Goal: Task Accomplishment & Management: Manage account settings

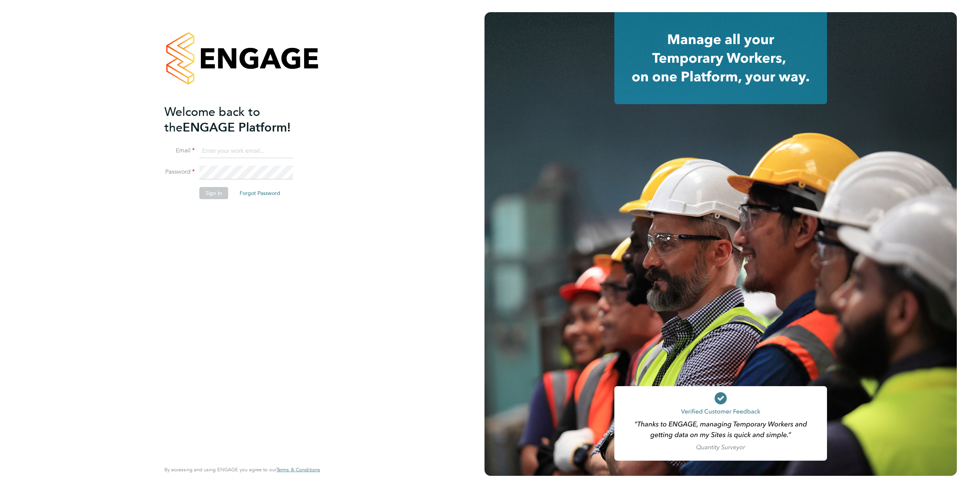
type input "[PERSON_NAME][EMAIL_ADDRESS][PERSON_NAME][DOMAIN_NAME]"
click at [206, 187] on button "Sign In" at bounding box center [213, 193] width 29 height 12
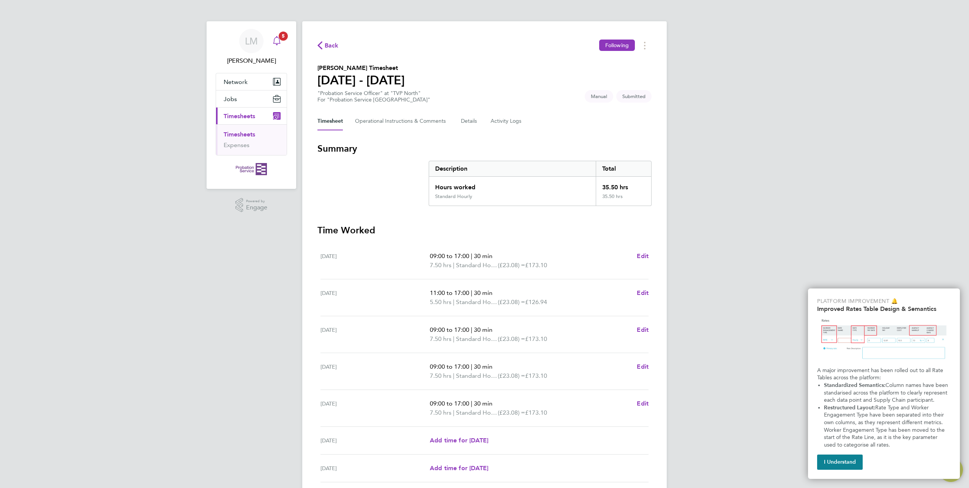
click at [277, 41] on icon "Main navigation" at bounding box center [276, 40] width 9 height 9
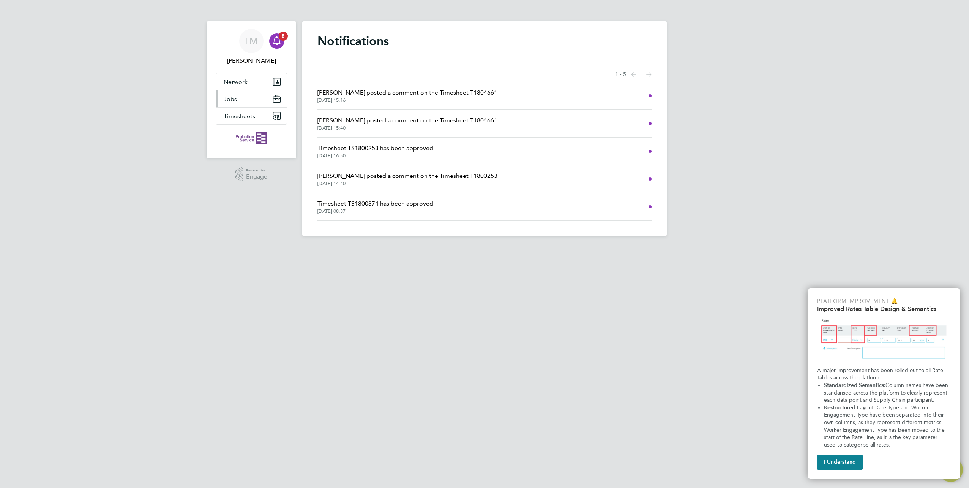
click at [243, 96] on button "Jobs" at bounding box center [251, 98] width 71 height 17
click at [244, 137] on span "Timesheets" at bounding box center [240, 136] width 32 height 7
click at [245, 144] on link "Expenses" at bounding box center [237, 144] width 26 height 7
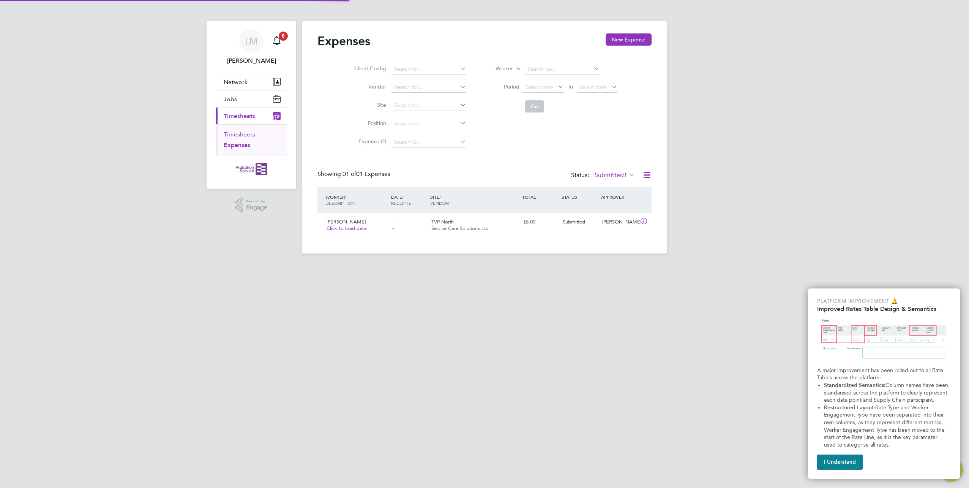
scroll to position [19, 92]
click at [247, 132] on link "Timesheets" at bounding box center [240, 134] width 32 height 7
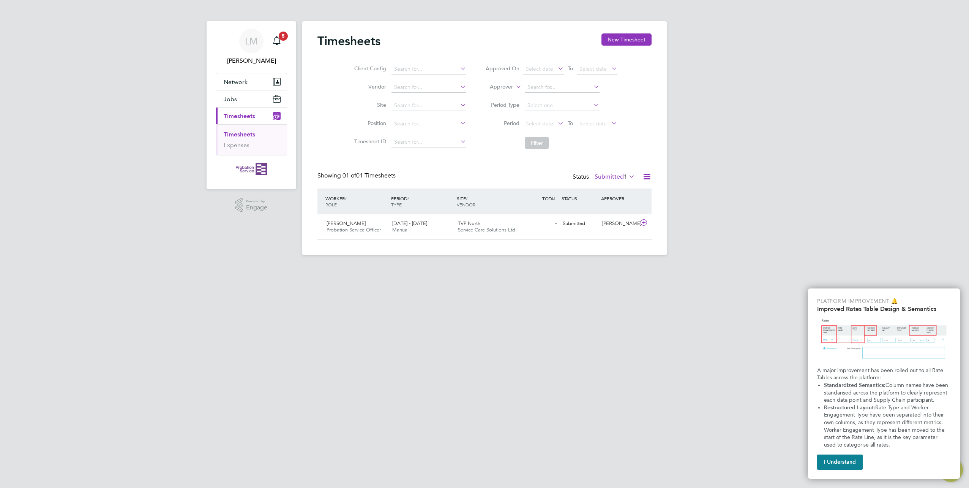
scroll to position [19, 66]
